Goal: Check status: Check status

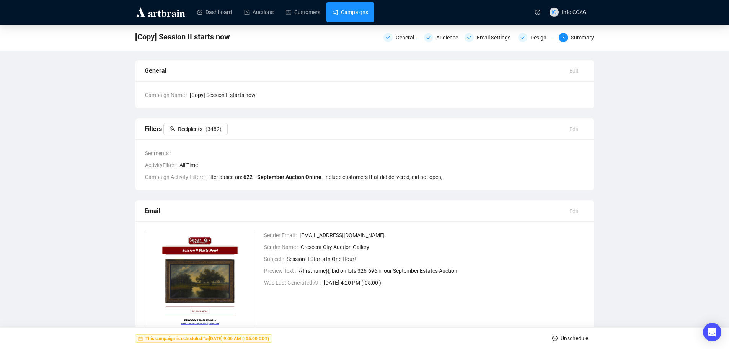
click at [366, 13] on link "Campaigns" at bounding box center [351, 12] width 36 height 20
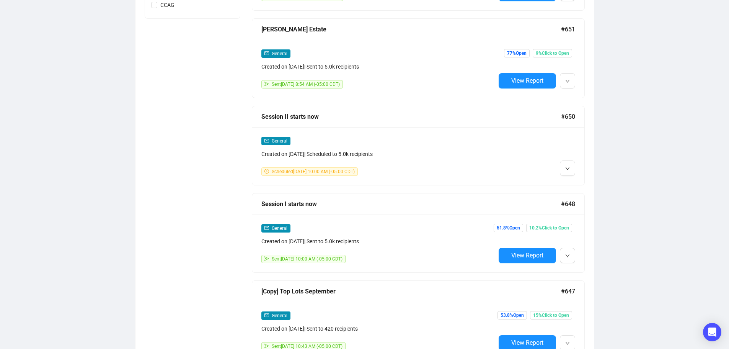
scroll to position [498, 0]
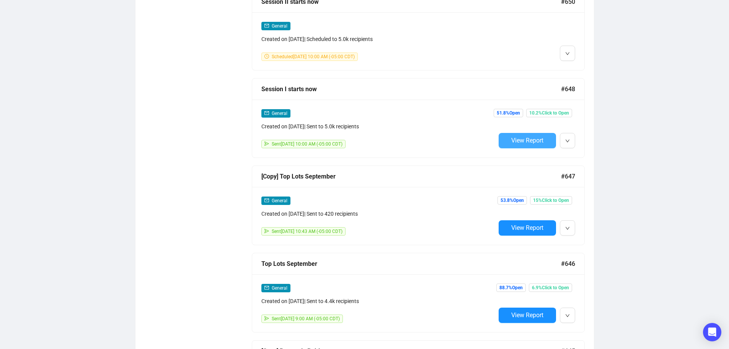
click at [536, 142] on span "View Report" at bounding box center [527, 140] width 32 height 7
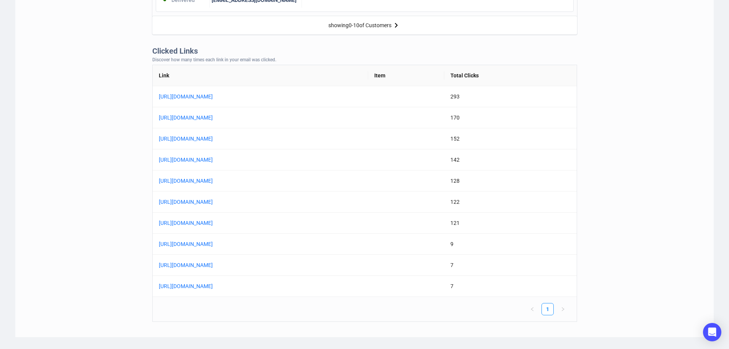
scroll to position [574, 0]
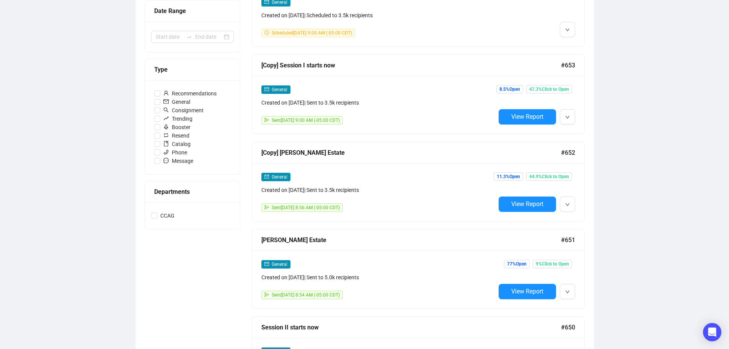
scroll to position [154, 0]
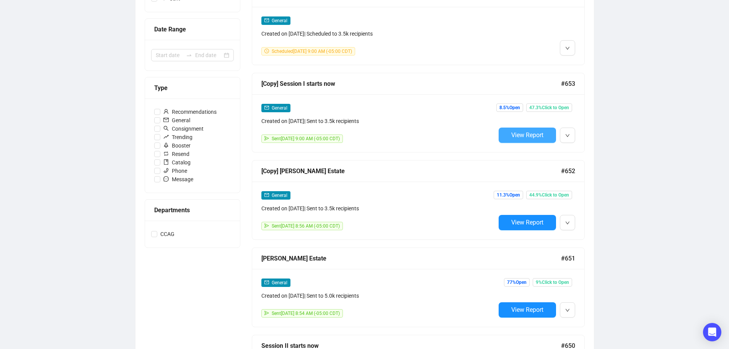
click at [533, 136] on span "View Report" at bounding box center [527, 134] width 32 height 7
